Goal: Communication & Community: Connect with others

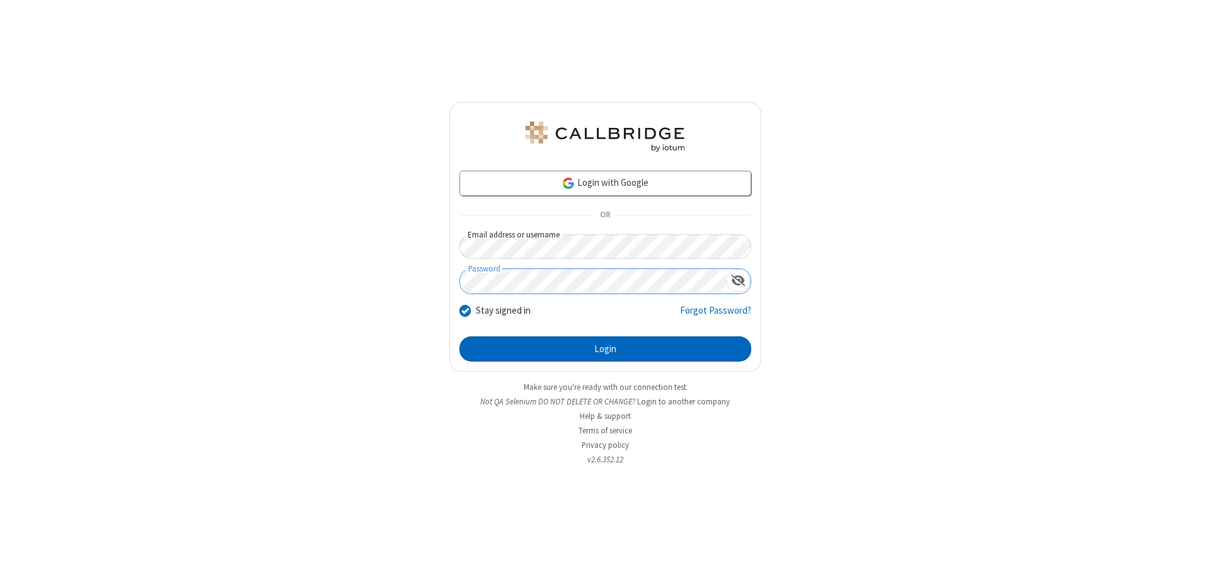
click at [605, 349] on button "Login" at bounding box center [605, 348] width 292 height 25
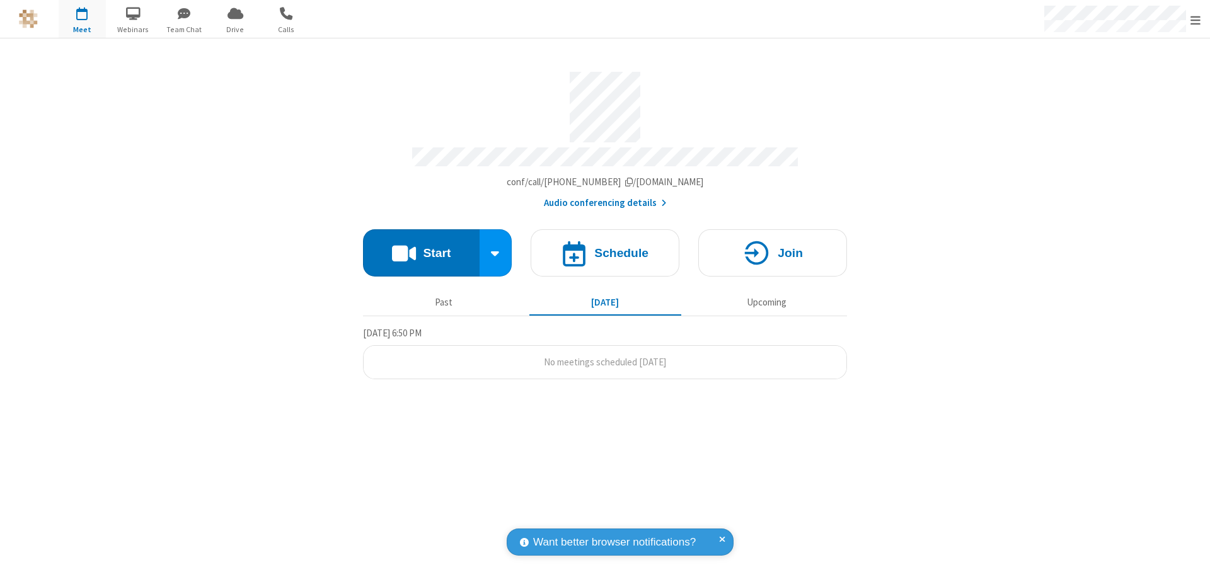
click at [184, 13] on span "button" at bounding box center [184, 13] width 47 height 21
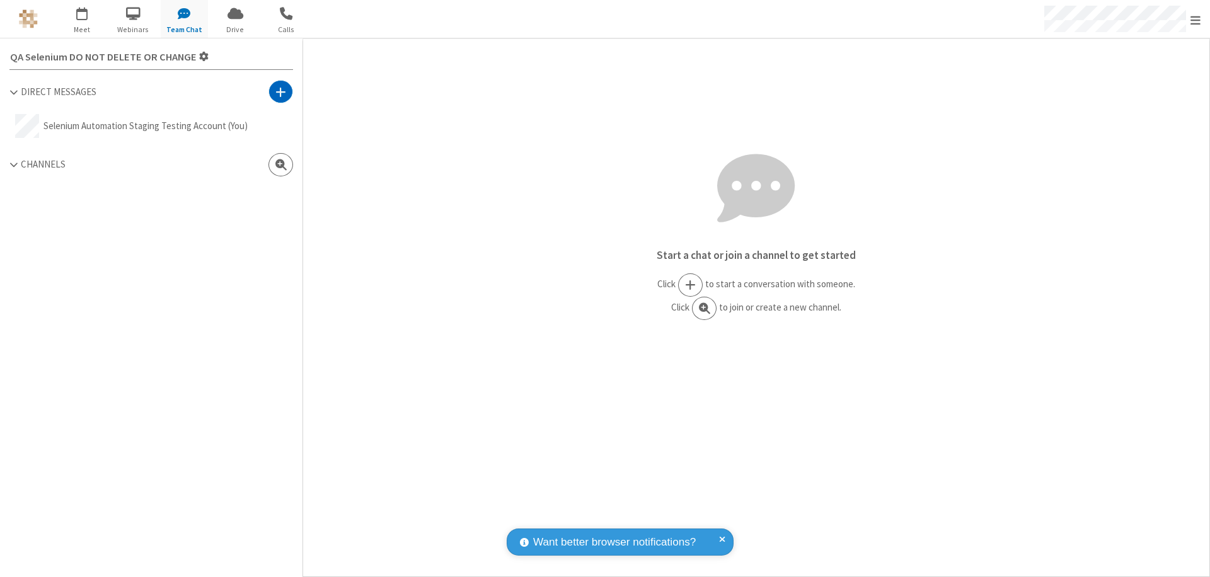
click at [280, 91] on span at bounding box center [280, 92] width 11 height 13
